Goal: Information Seeking & Learning: Learn about a topic

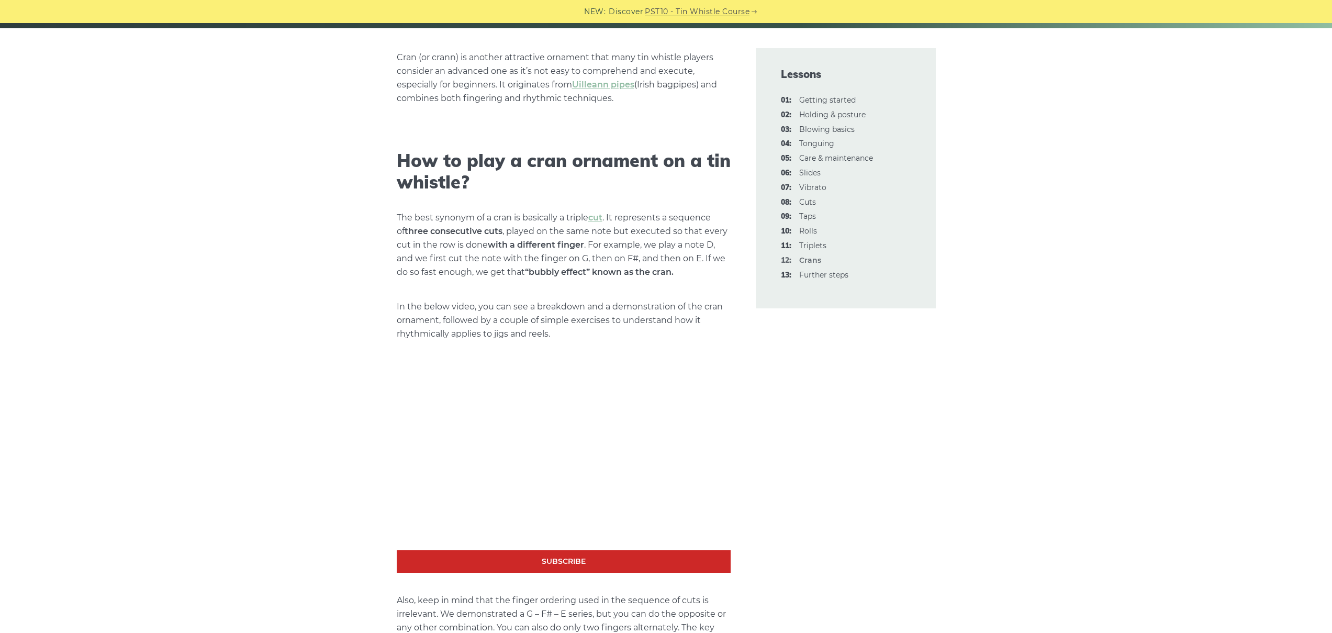
scroll to position [280, 0]
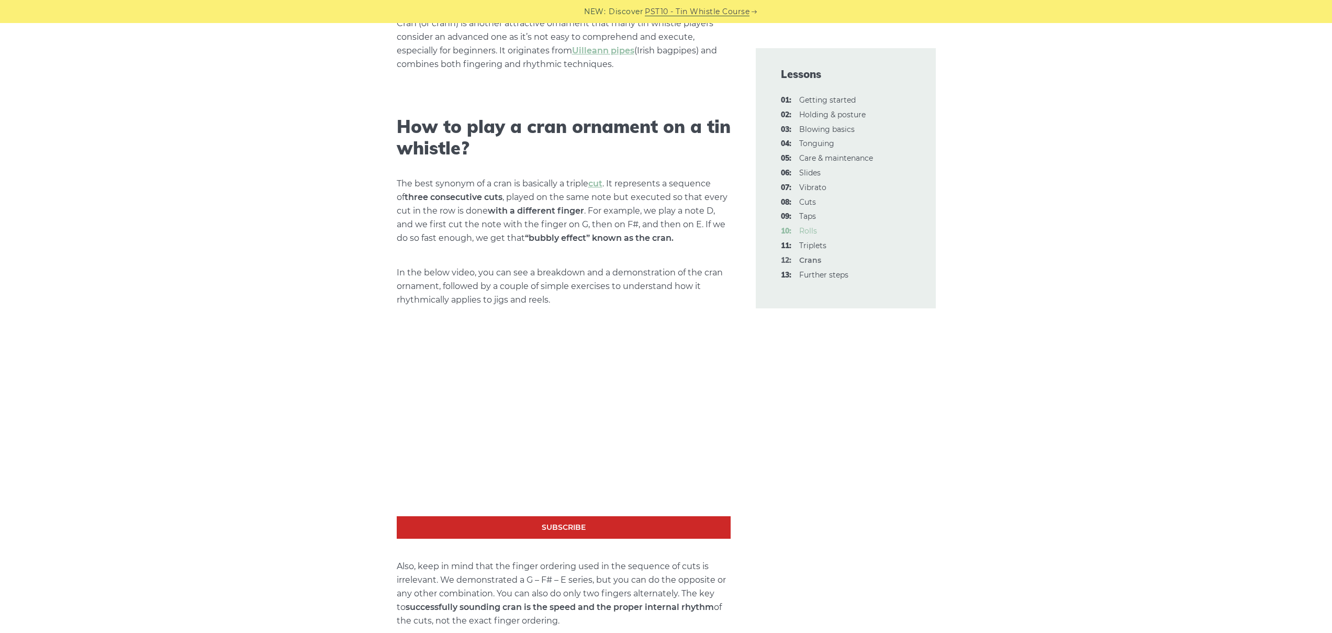
click at [803, 231] on link "10: Rolls" at bounding box center [808, 230] width 18 height 9
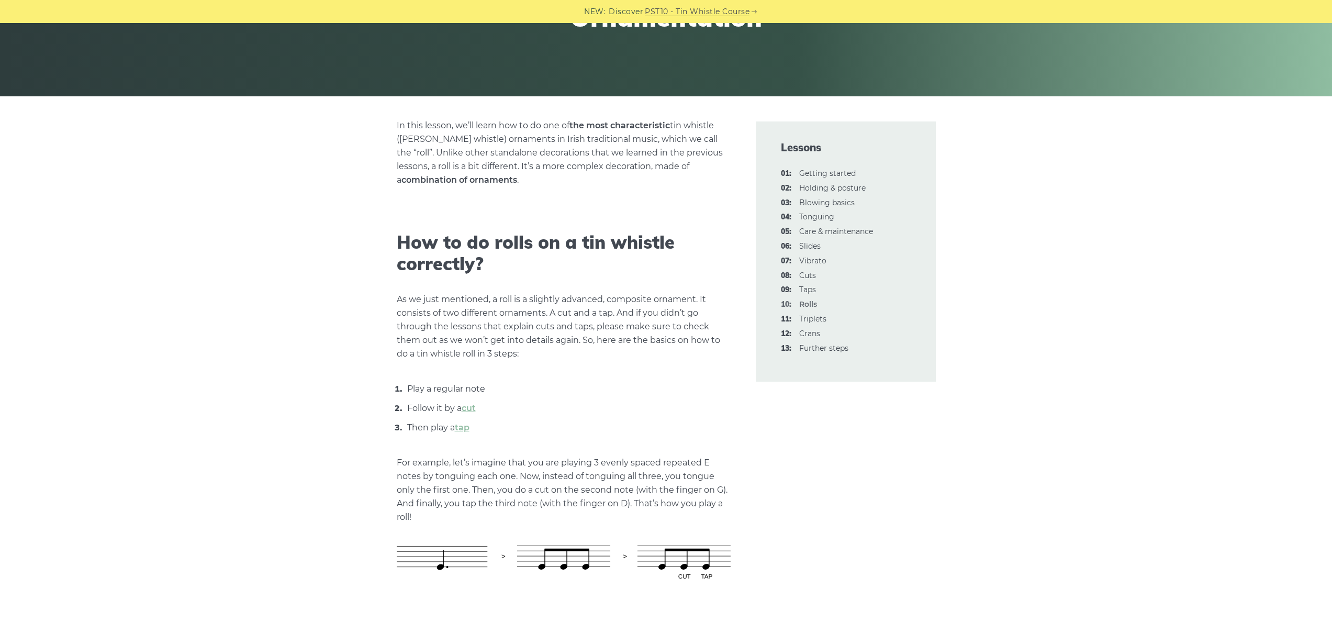
scroll to position [183, 0]
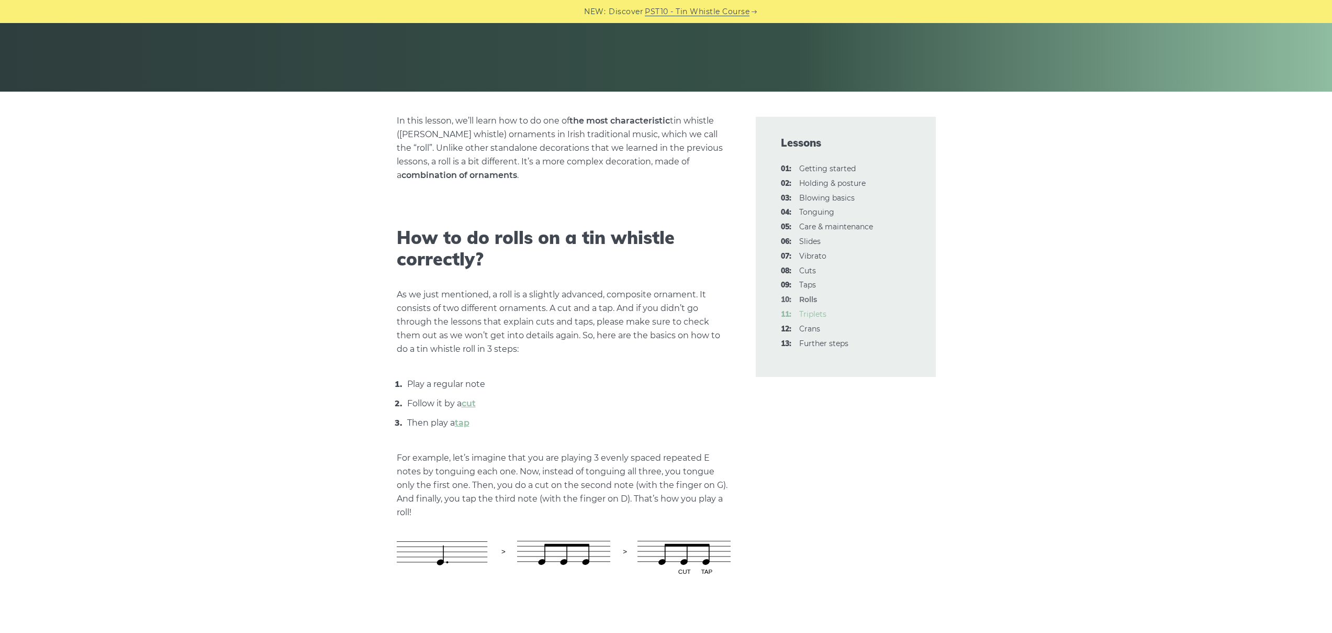
click at [803, 315] on link "11: Triplets" at bounding box center [812, 313] width 27 height 9
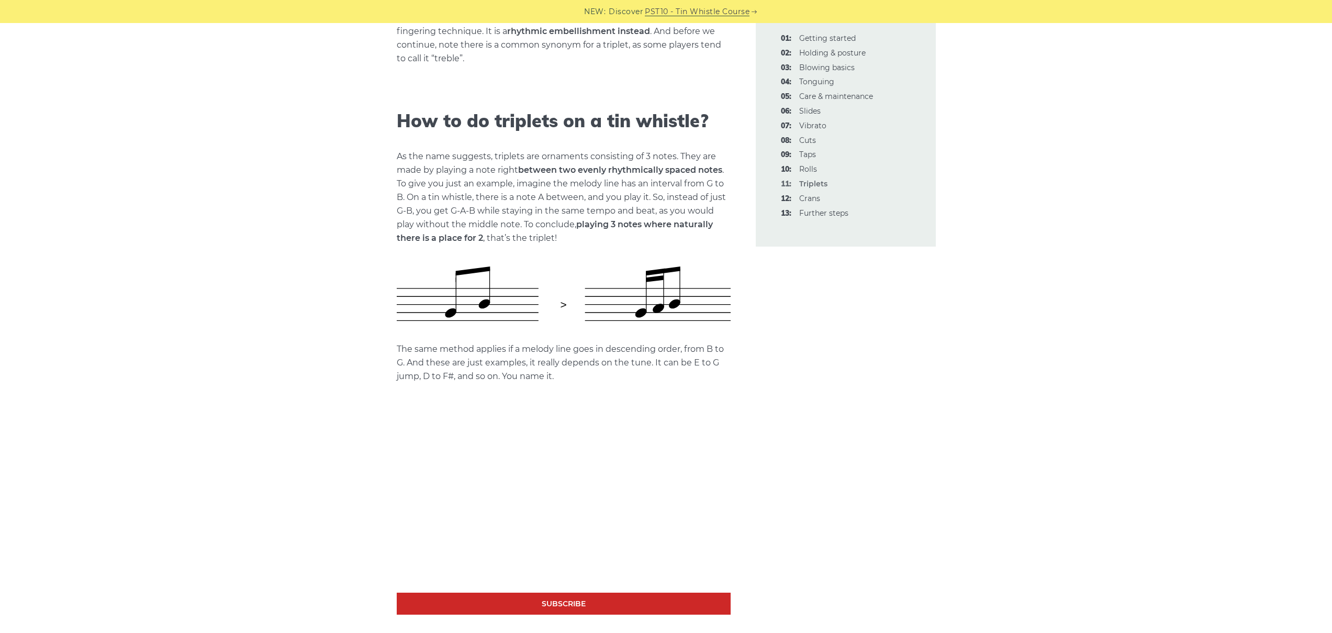
scroll to position [355, 0]
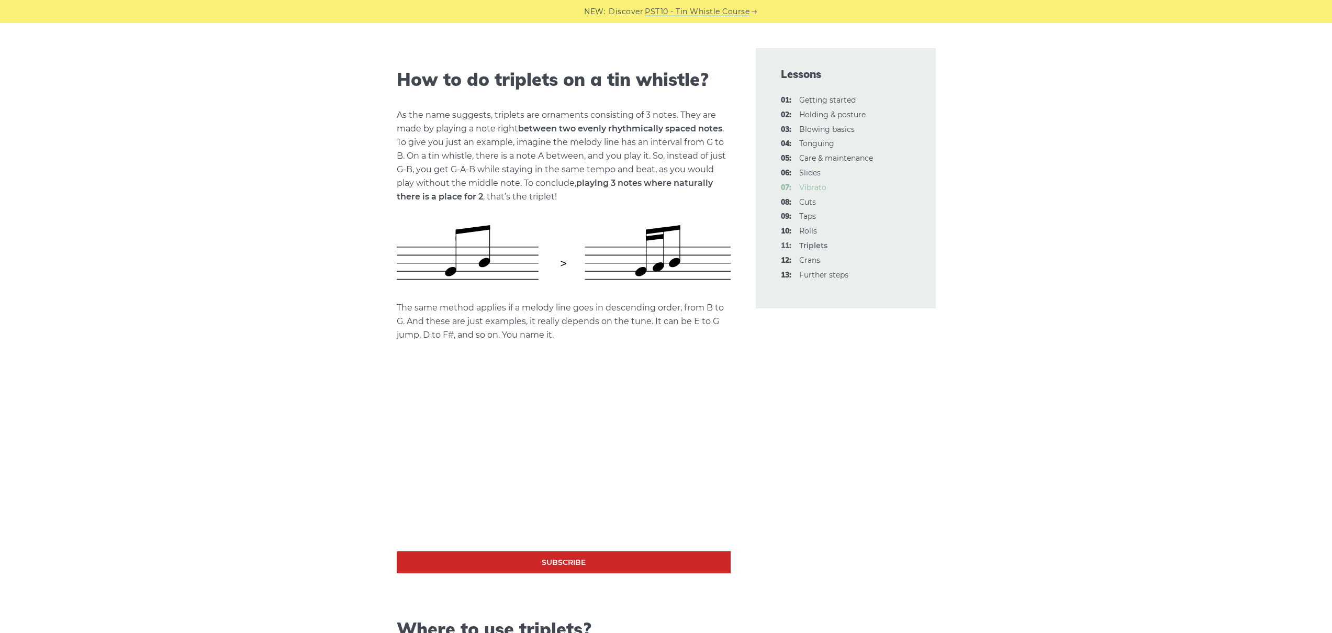
click at [805, 184] on link "07: Vibrato" at bounding box center [812, 187] width 27 height 9
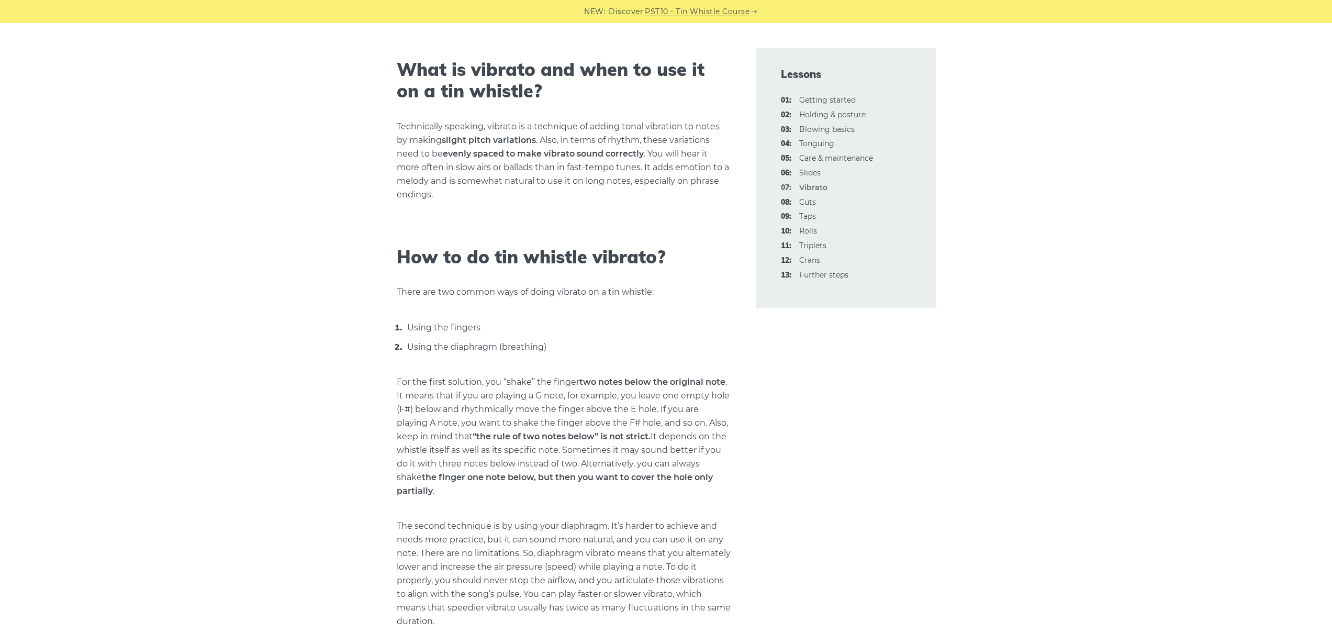
scroll to position [371, 0]
